Goal: Task Accomplishment & Management: Manage account settings

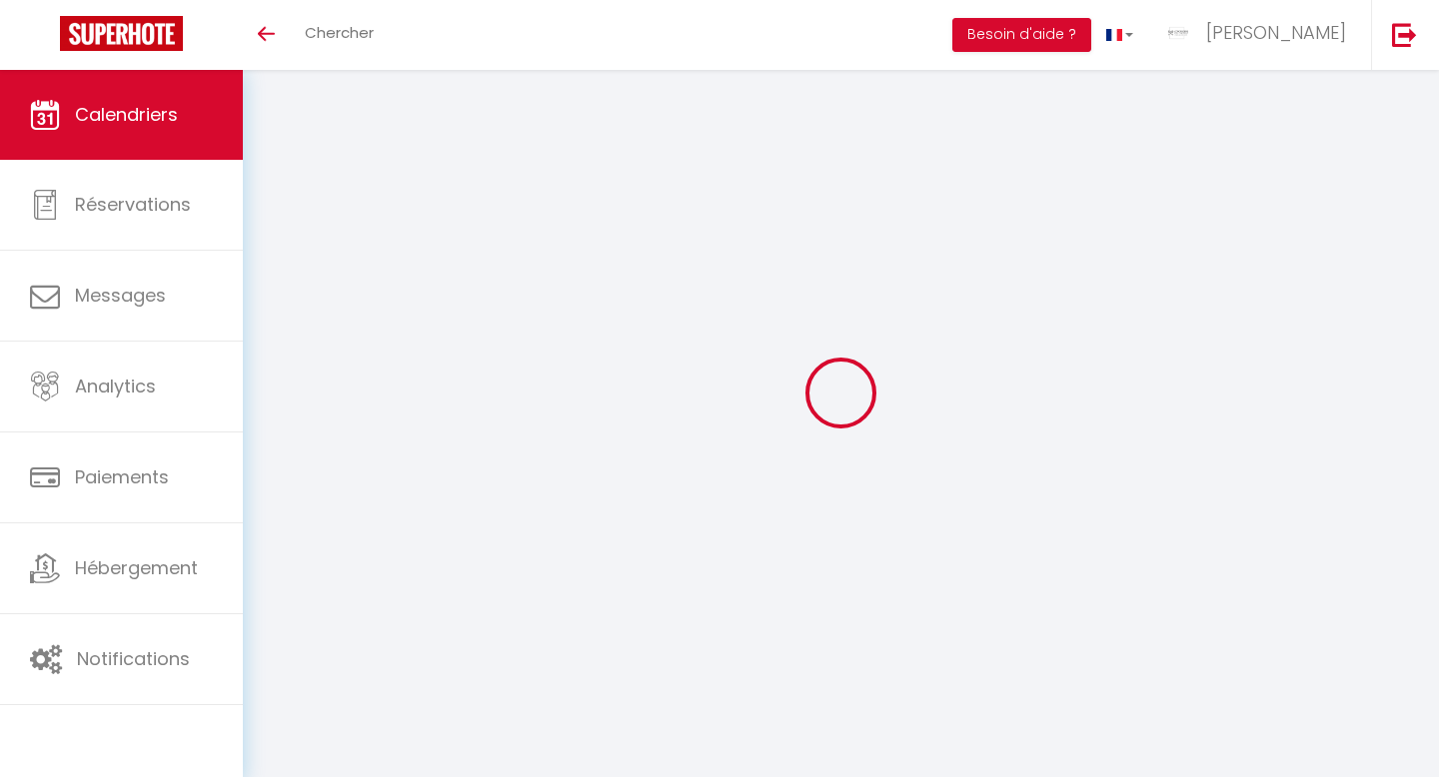
select select
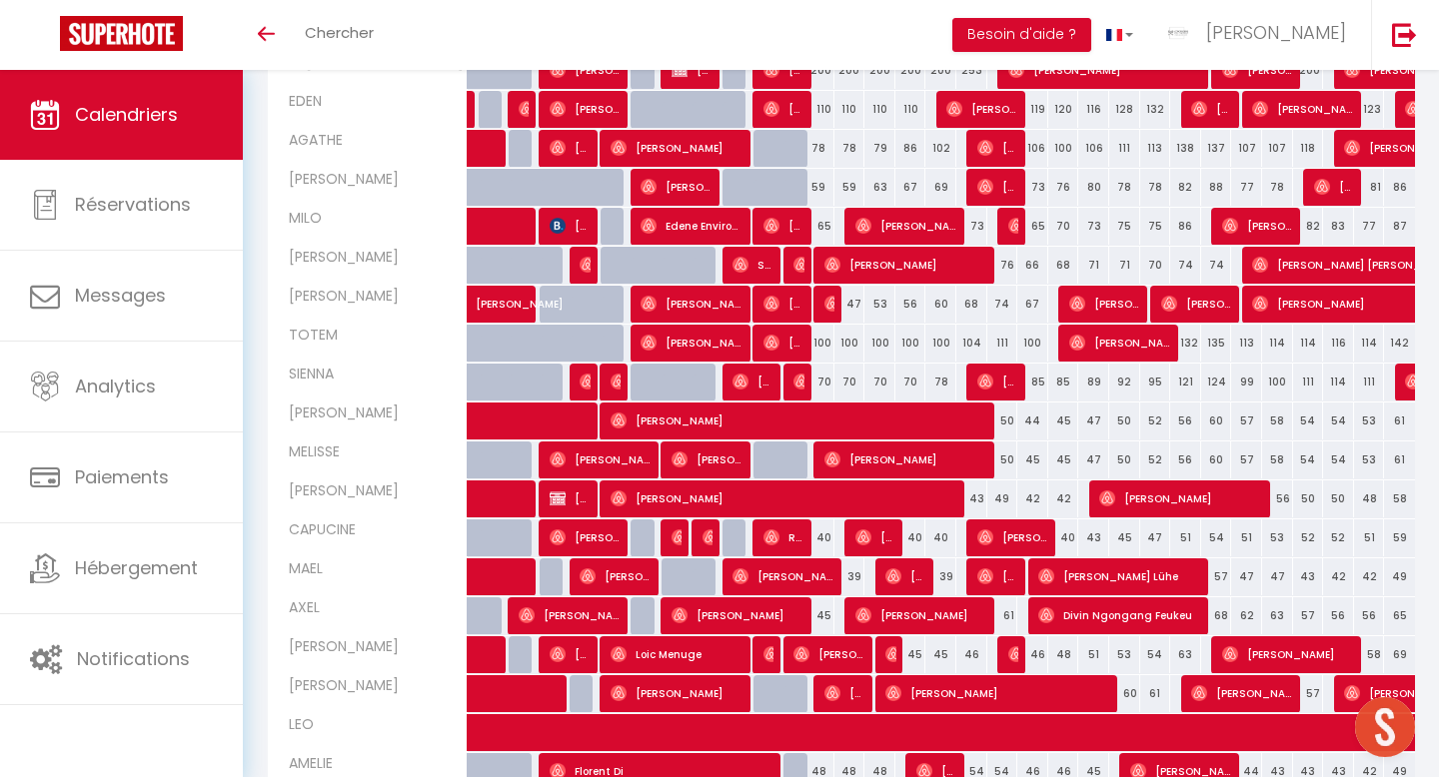
scroll to position [550, 0]
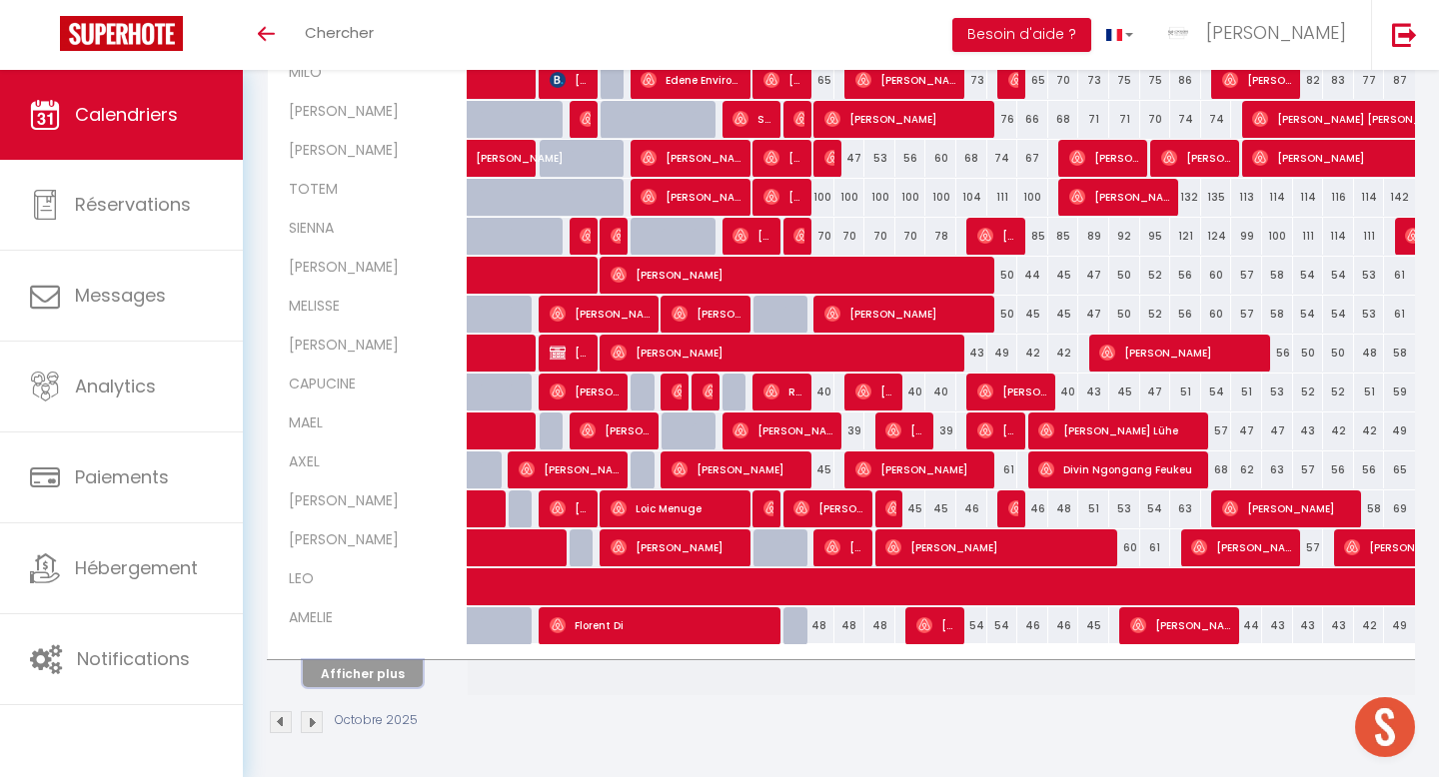
click at [335, 676] on button "Afficher plus" at bounding box center [363, 673] width 120 height 27
select select
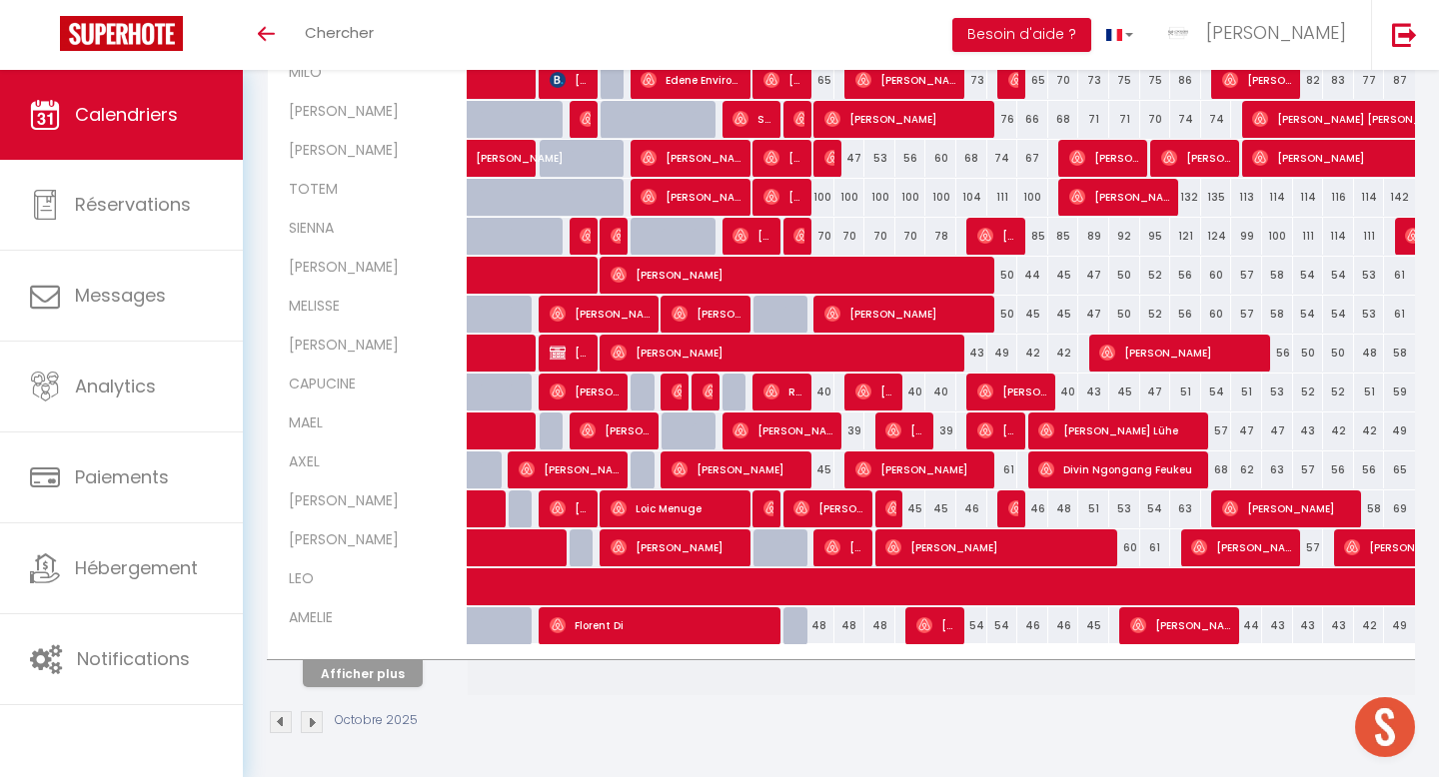
select select
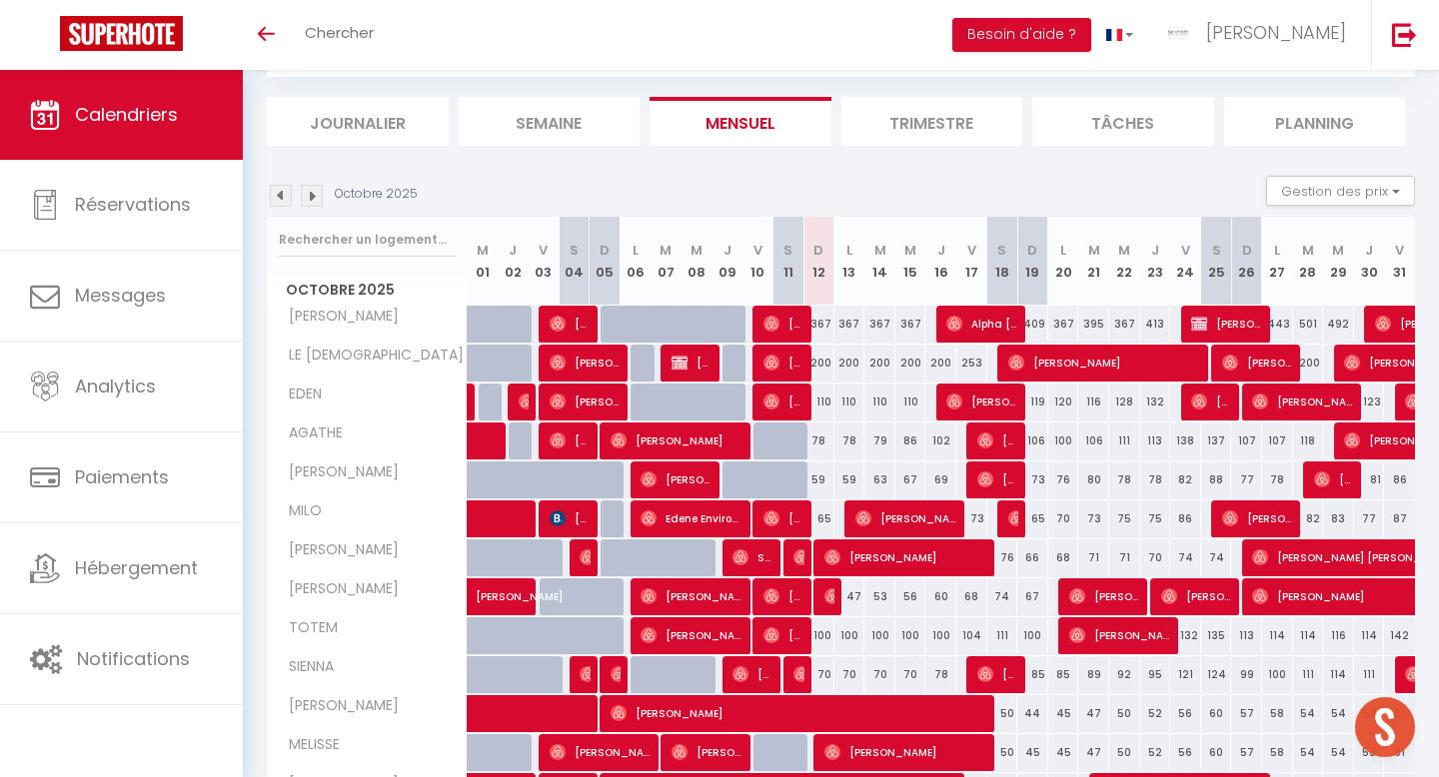
scroll to position [154, 0]
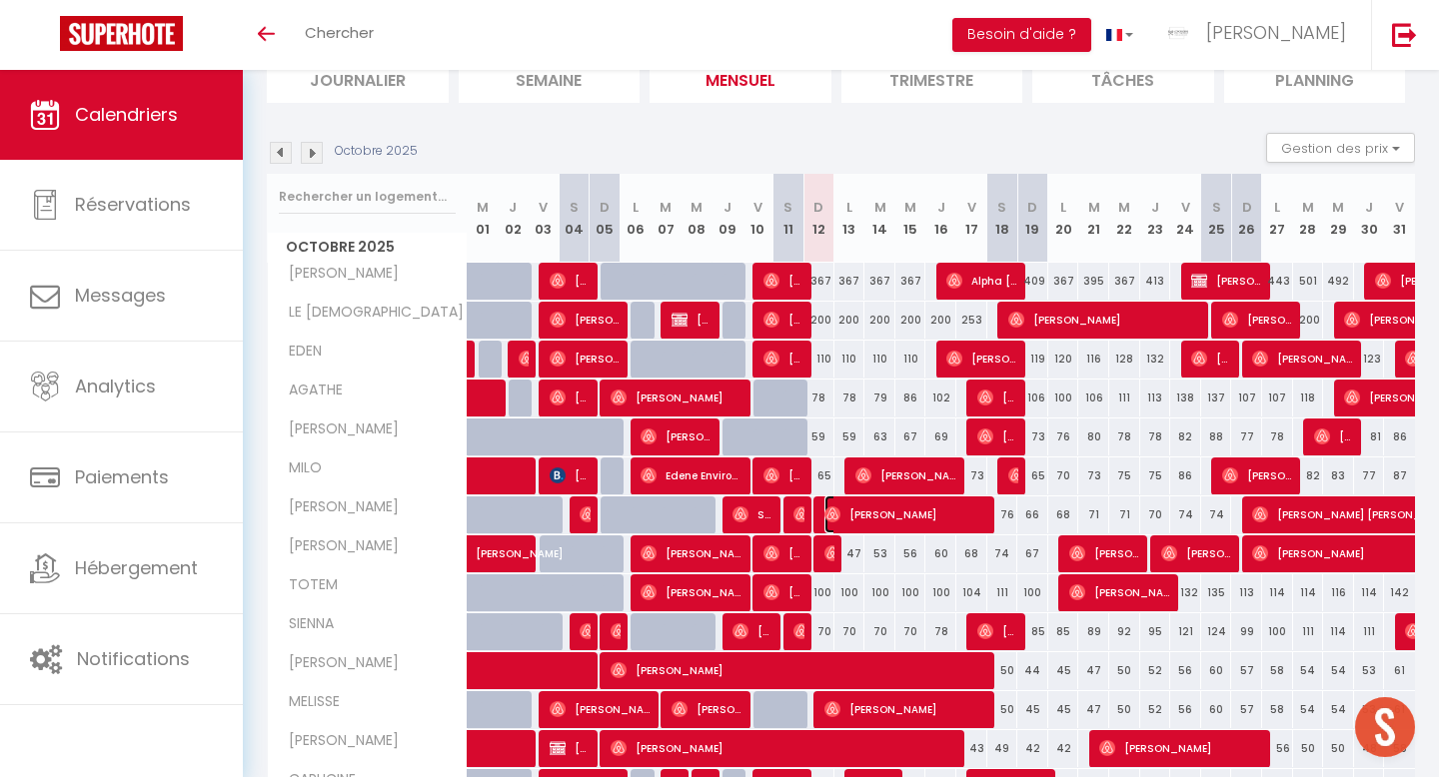
click at [841, 515] on span "[PERSON_NAME]" at bounding box center [906, 515] width 165 height 38
select select "OK"
select select "0"
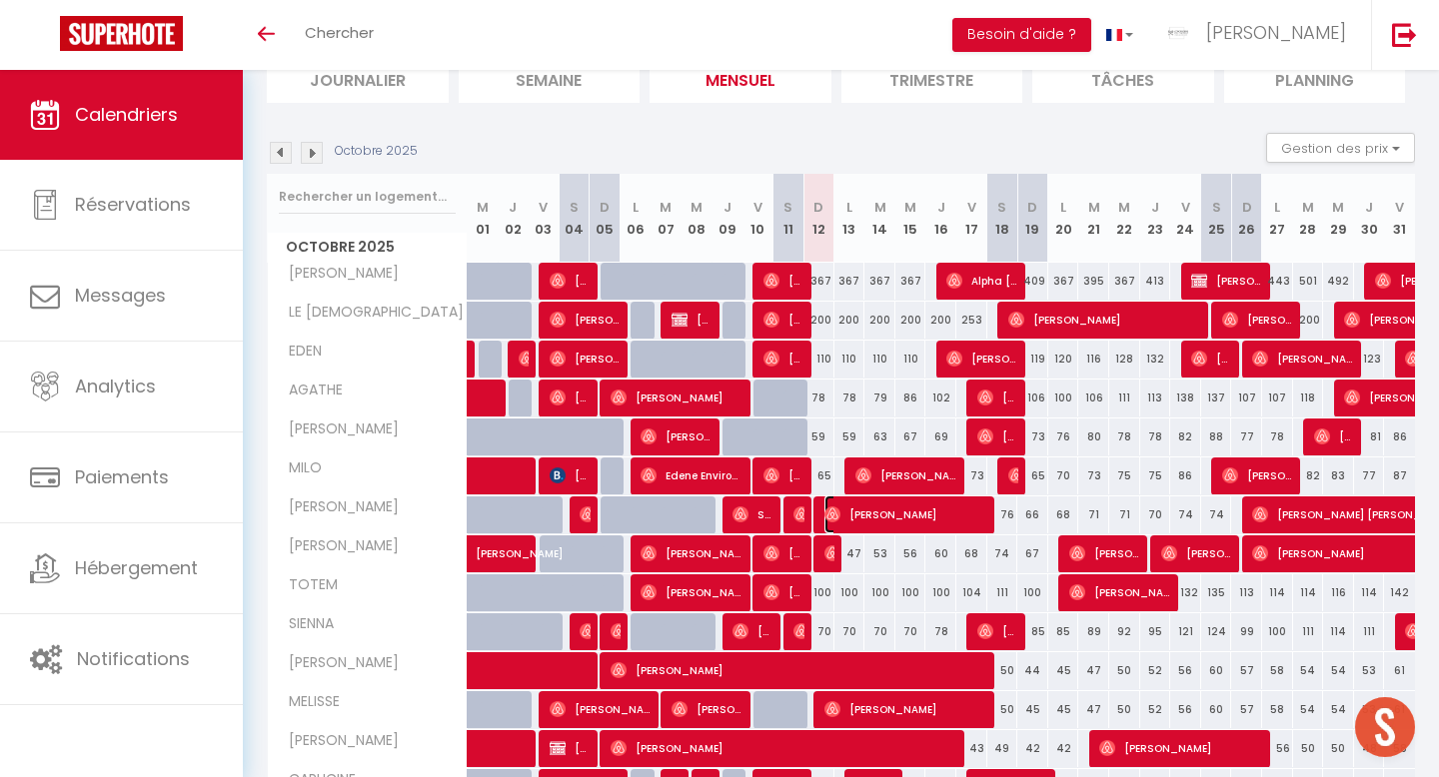
select select "1"
select select
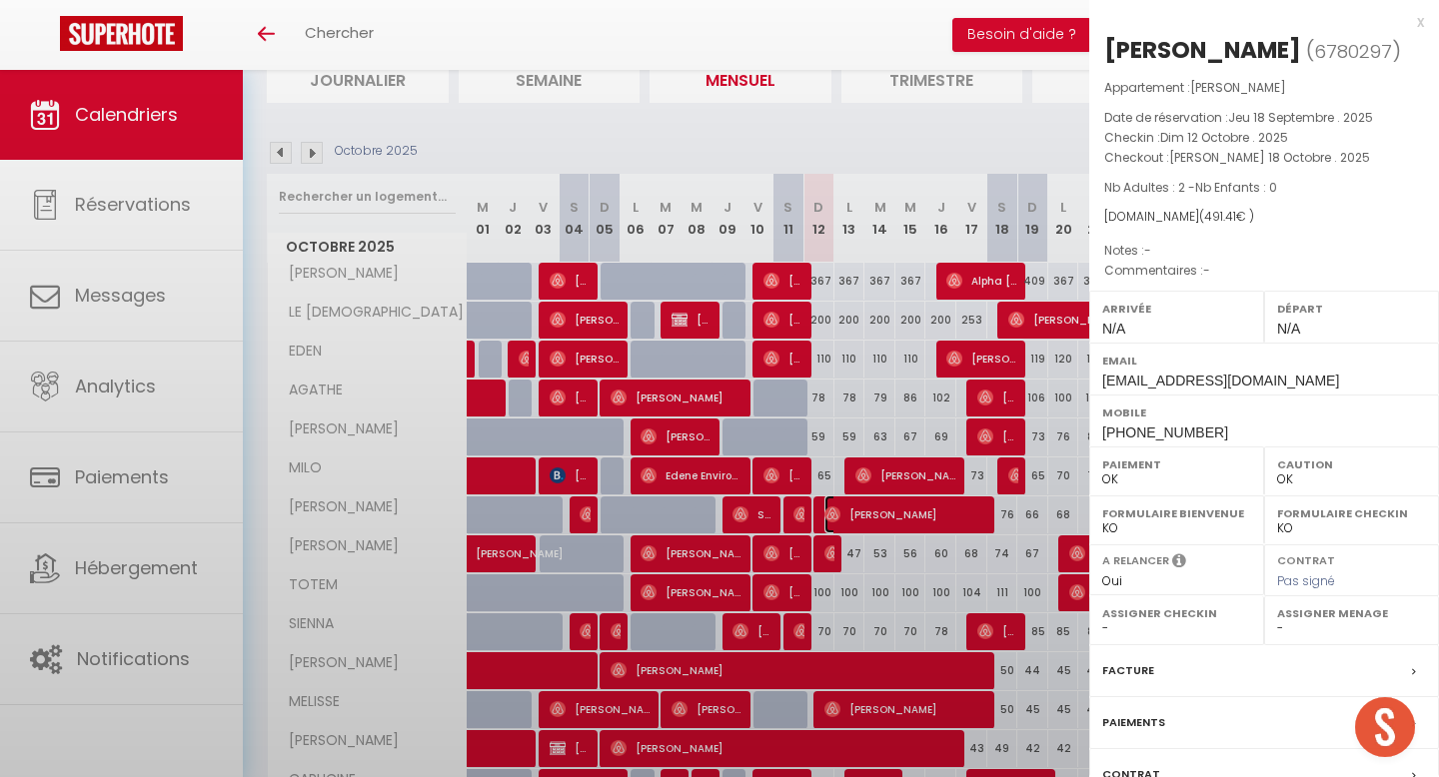
select select "16953"
